Goal: Share content: Share content

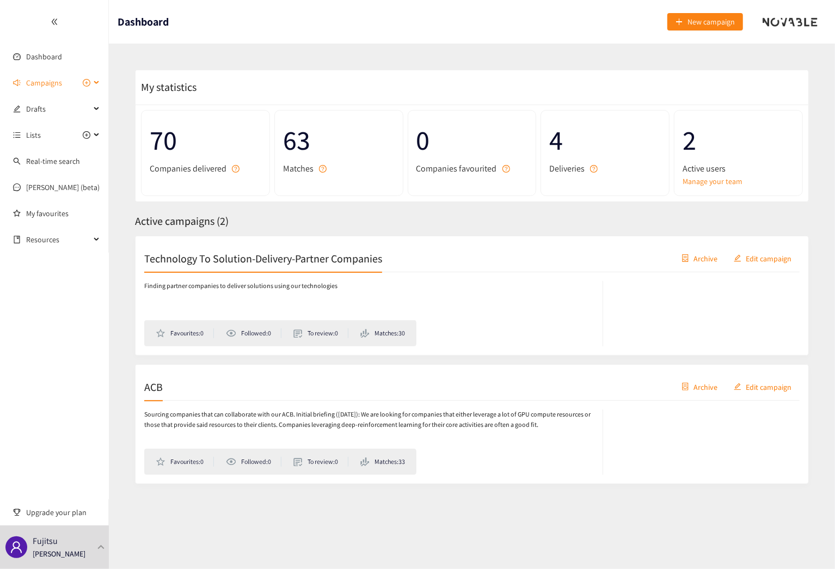
click at [42, 73] on span "Campaigns" at bounding box center [44, 83] width 36 height 22
click at [37, 135] on link "ACB" at bounding box center [32, 135] width 13 height 10
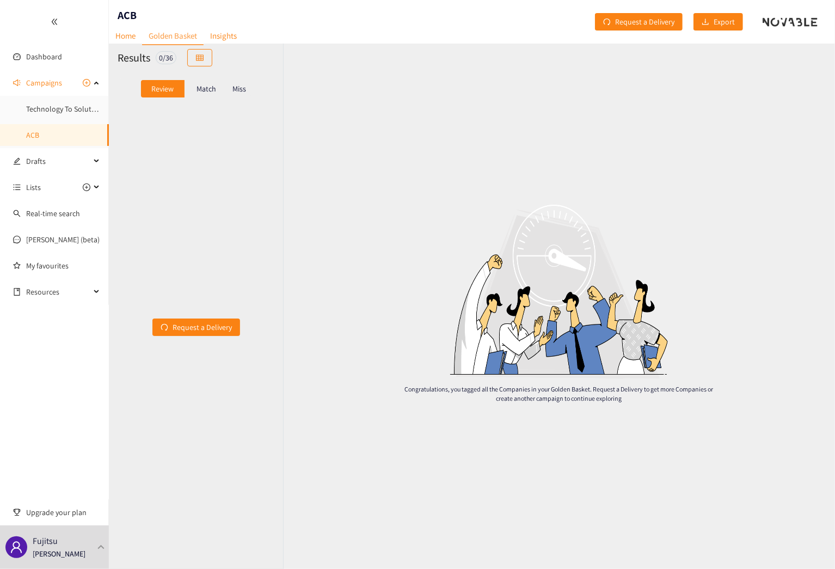
click at [198, 84] on p "Match" at bounding box center [207, 88] width 20 height 9
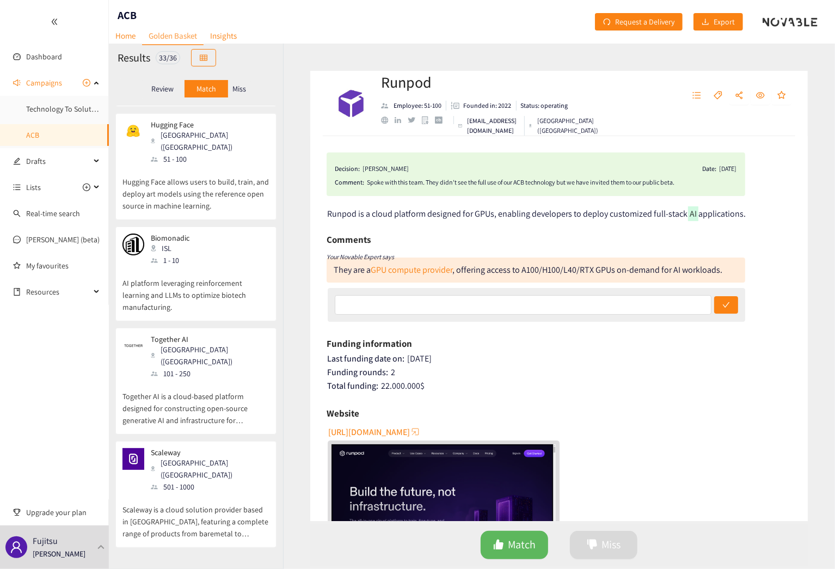
scroll to position [1198, 0]
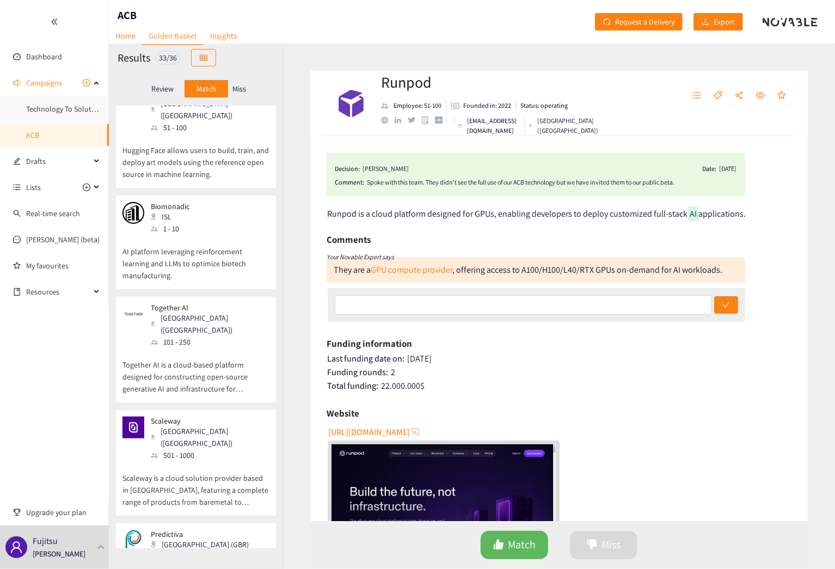
click at [170, 416] on p "Scaleway" at bounding box center [206, 420] width 111 height 9
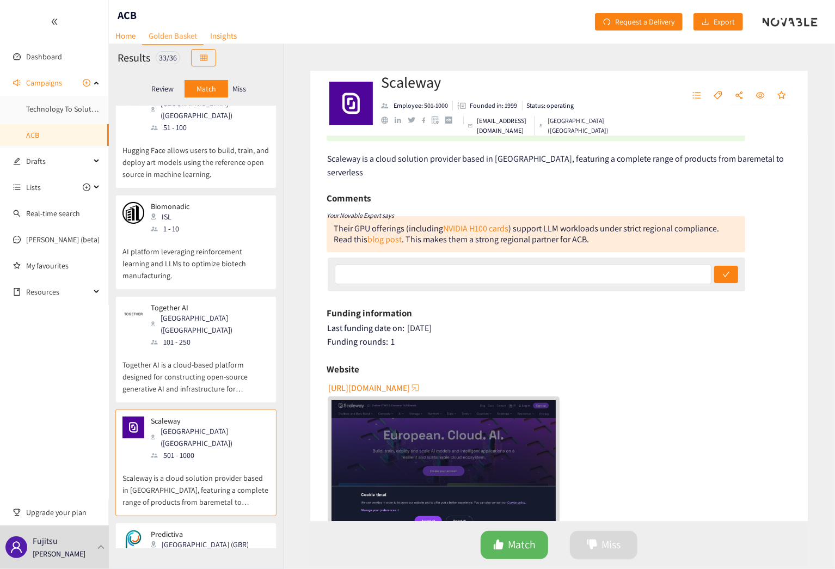
scroll to position [0, 0]
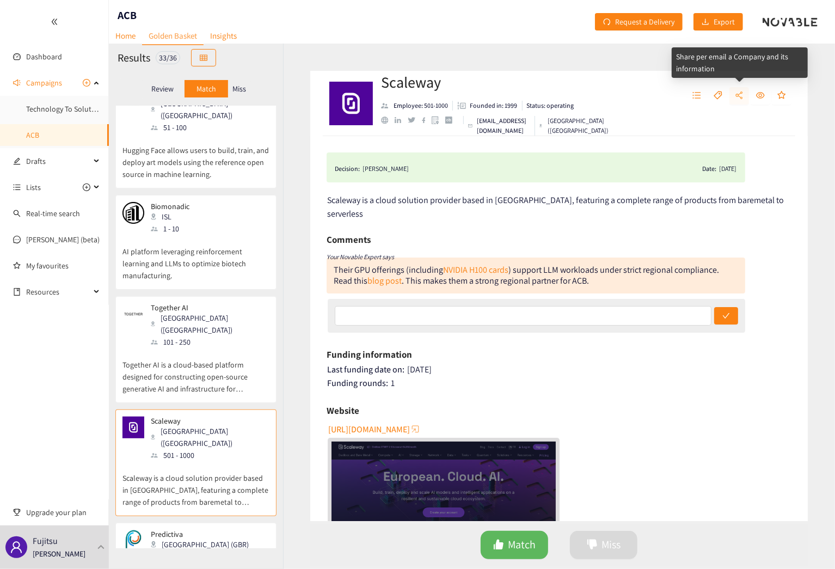
click at [737, 96] on icon "share-alt" at bounding box center [739, 95] width 9 height 9
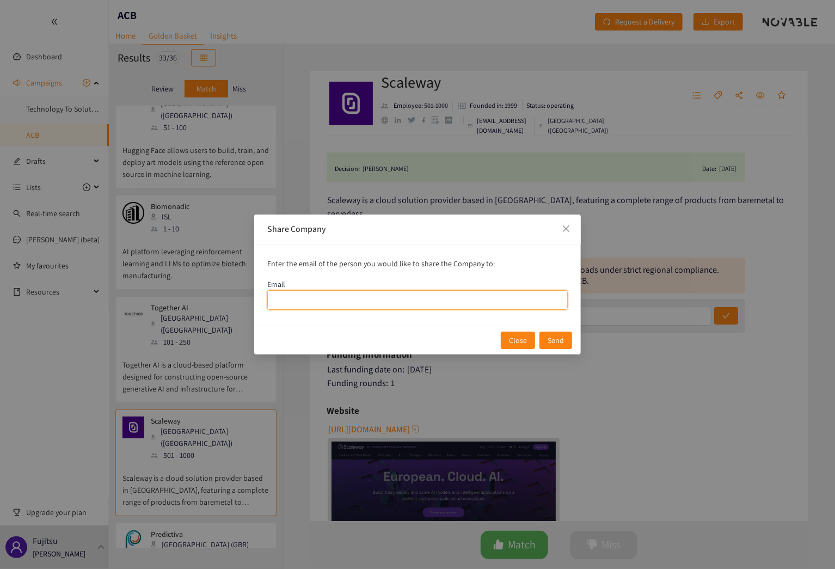
click at [308, 305] on input "email" at bounding box center [417, 300] width 301 height 20
type input "[PERSON_NAME][EMAIL_ADDRESS][PERSON_NAME][DOMAIN_NAME]"
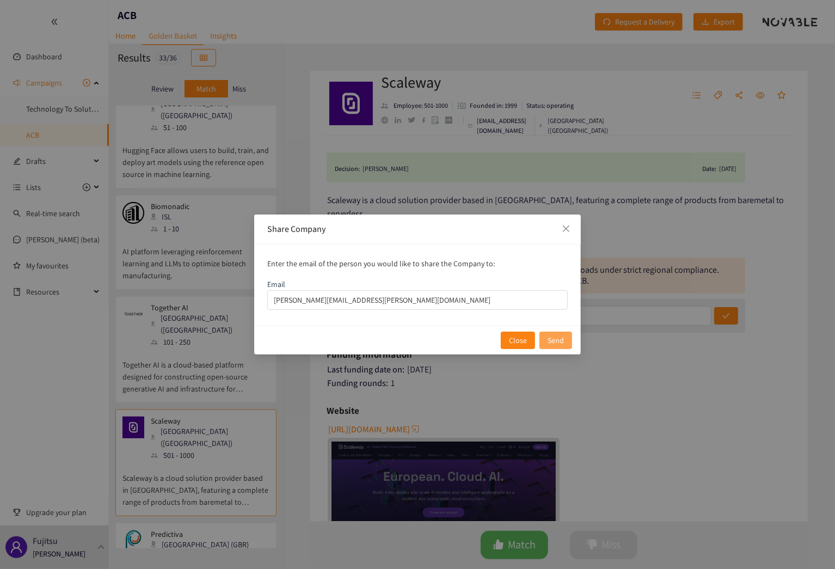
click at [553, 344] on span "Send" at bounding box center [556, 340] width 16 height 12
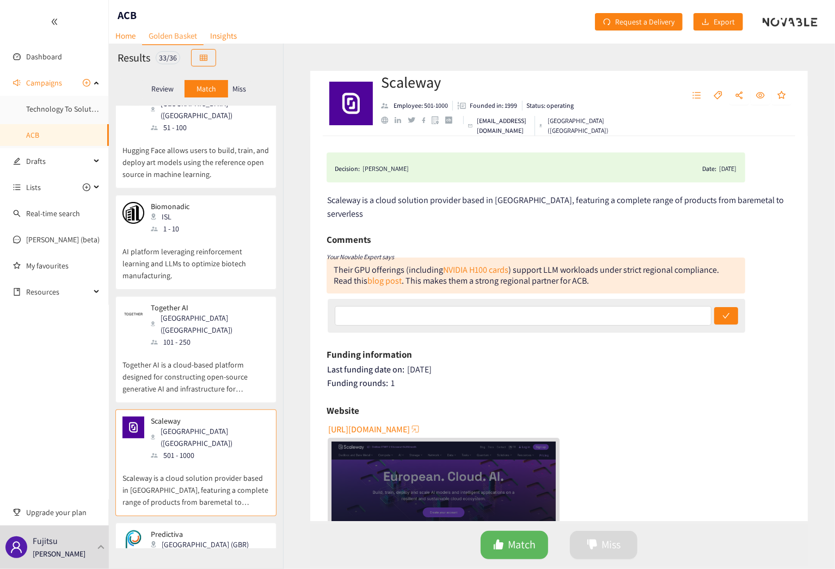
click at [297, 163] on div "Scaleway Employee: 501-1000 Founded in: 1999 Status: operating [EMAIL_ADDRESS][…" at bounding box center [559, 306] width 552 height 525
